Goal: Book appointment/travel/reservation

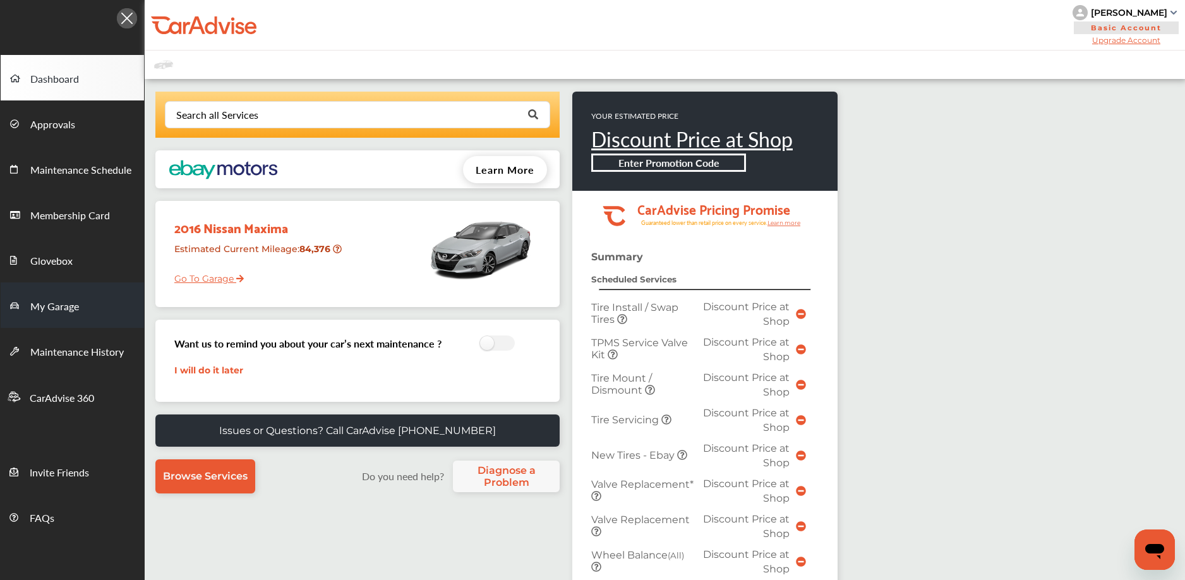
click at [46, 315] on link "My Garage" at bounding box center [72, 304] width 143 height 45
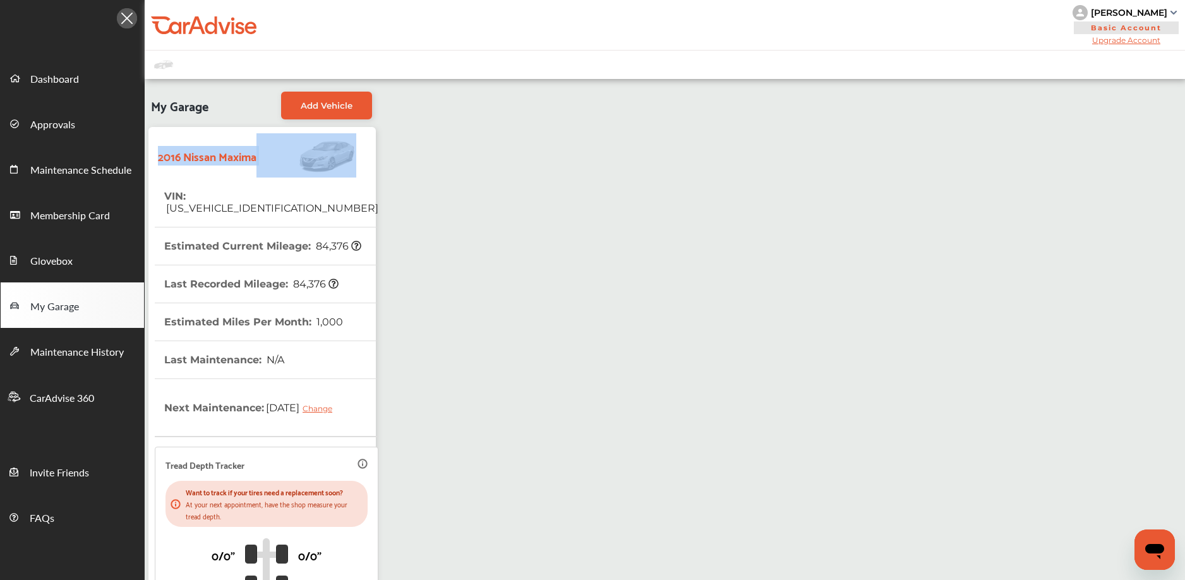
drag, startPoint x: 157, startPoint y: 157, endPoint x: 254, endPoint y: 160, distance: 96.7
click at [270, 160] on div "2016 Nissan Maxima" at bounding box center [262, 155] width 215 height 44
copy strong "2016 Nissan Maxima"
drag, startPoint x: 96, startPoint y: 92, endPoint x: 116, endPoint y: 96, distance: 20.7
click at [96, 92] on link "Dashboard" at bounding box center [72, 77] width 143 height 45
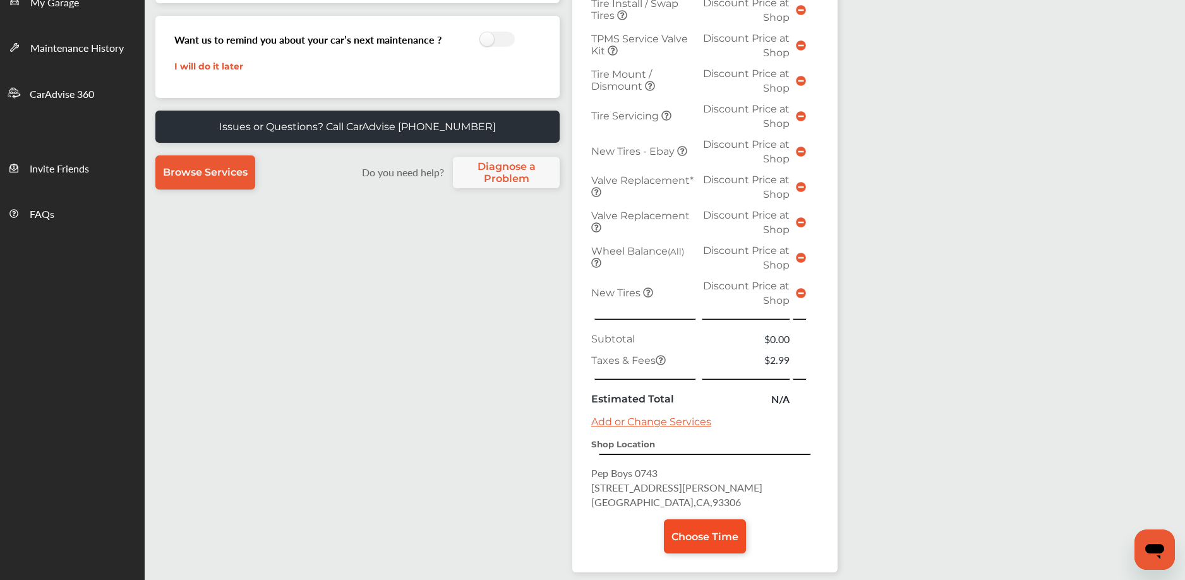
scroll to position [368, 0]
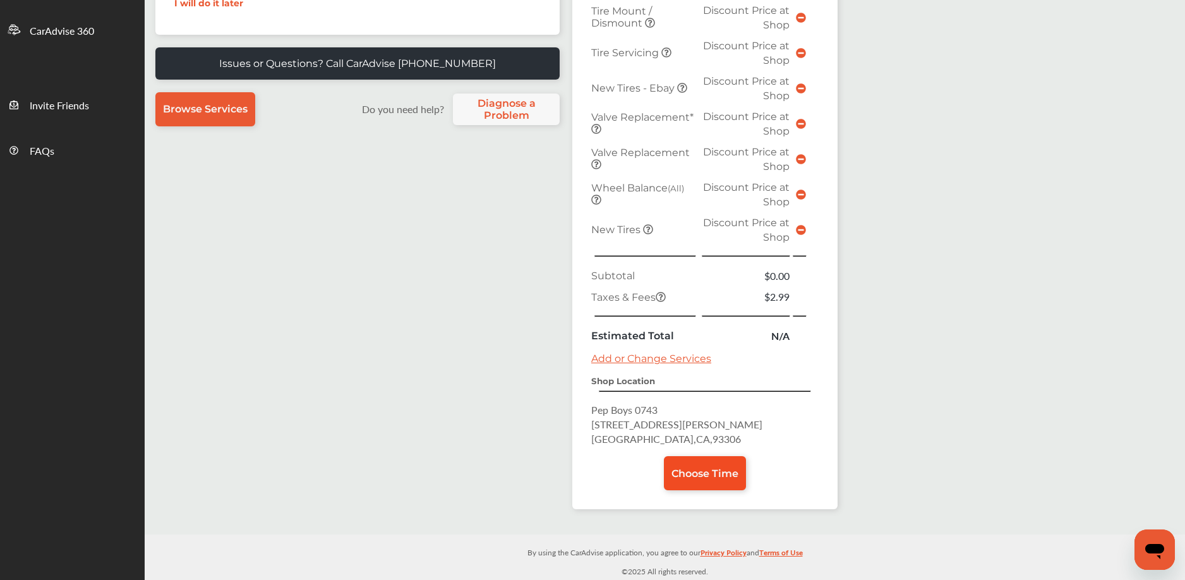
click at [705, 468] on span "Choose Time" at bounding box center [705, 474] width 67 height 12
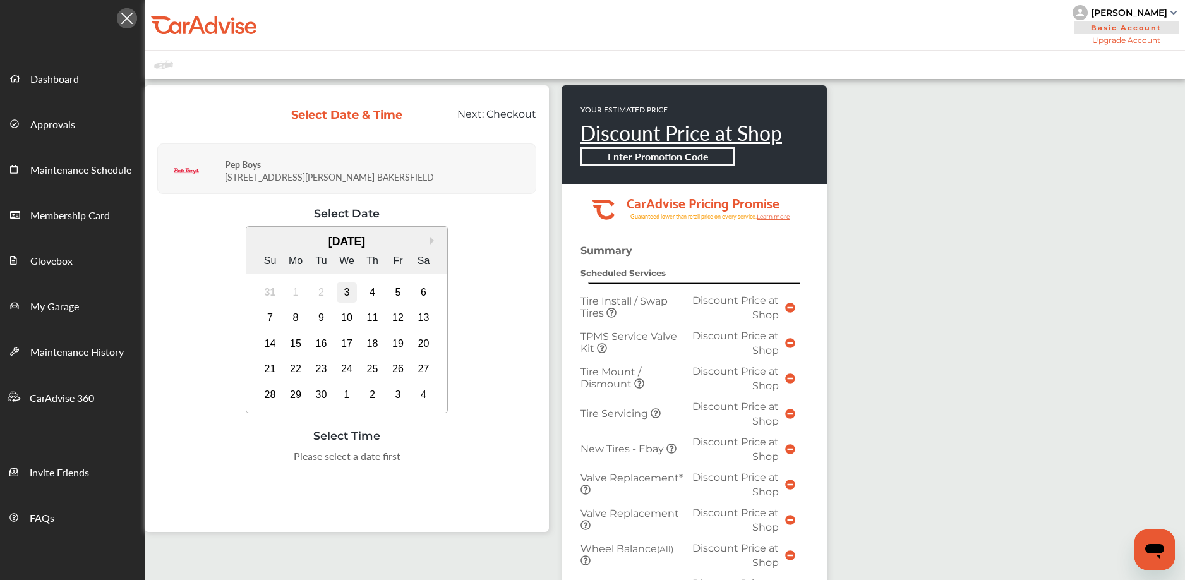
click at [341, 289] on div "3" at bounding box center [347, 292] width 20 height 20
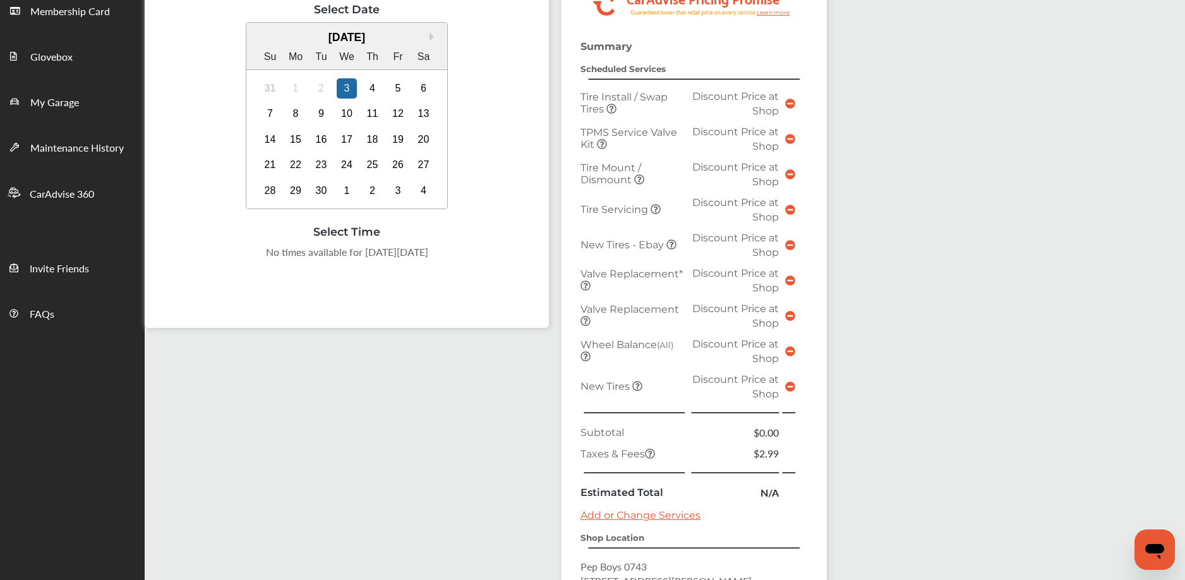
scroll to position [321, 0]
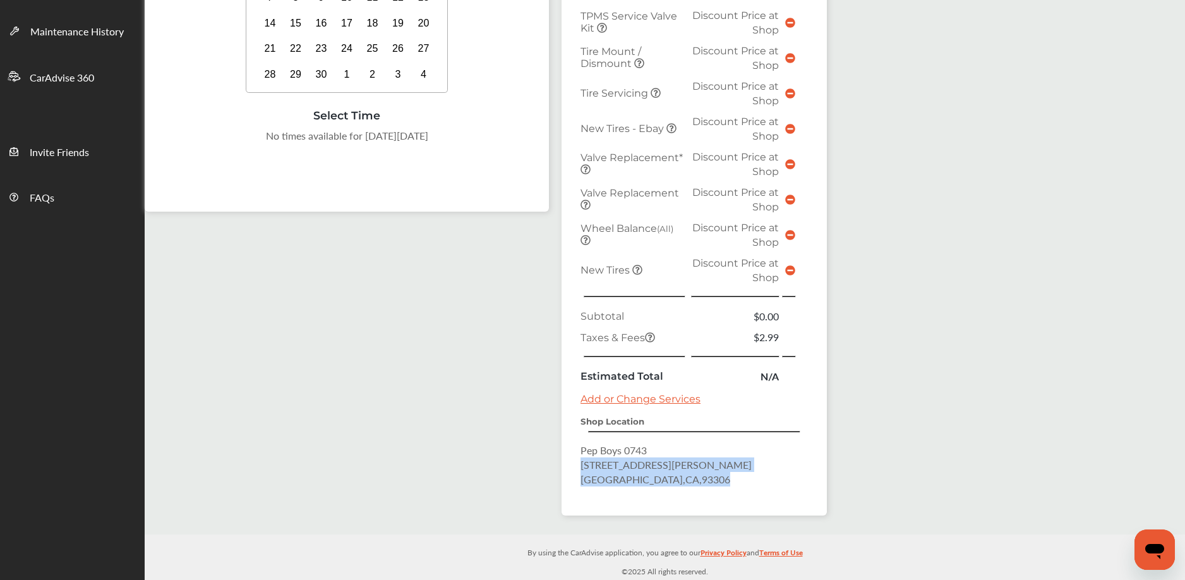
drag, startPoint x: 581, startPoint y: 459, endPoint x: 709, endPoint y: 476, distance: 128.8
click at [710, 476] on p "Pep Boys 0743 [STREET_ADDRESS][PERSON_NAME]" at bounding box center [694, 465] width 227 height 44
copy p "[STREET_ADDRESS][PERSON_NAME]"
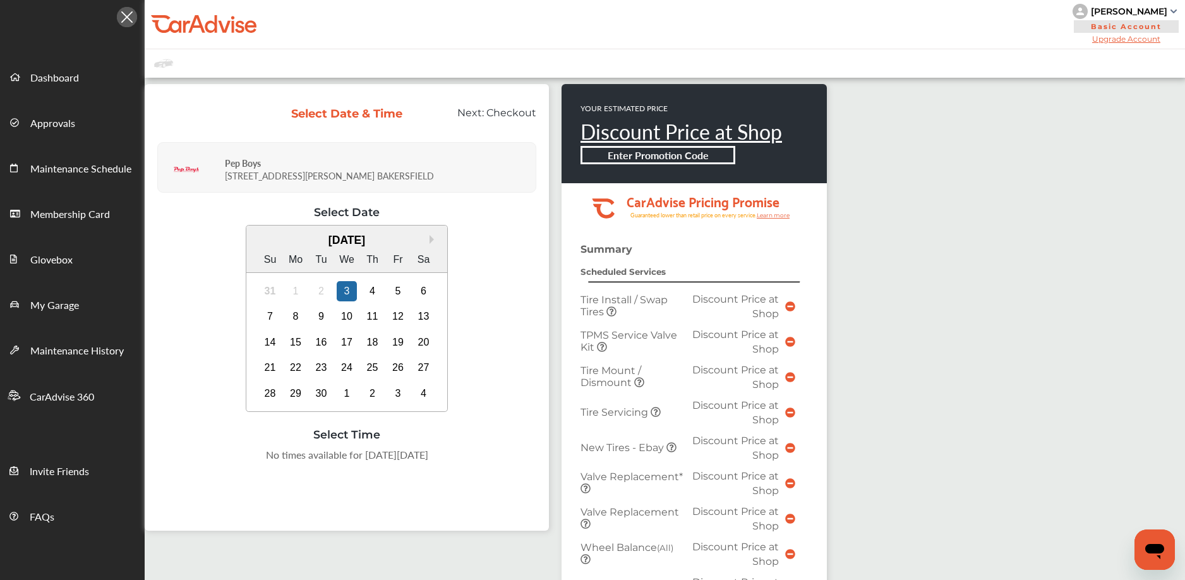
scroll to position [0, 0]
